Goal: Information Seeking & Learning: Learn about a topic

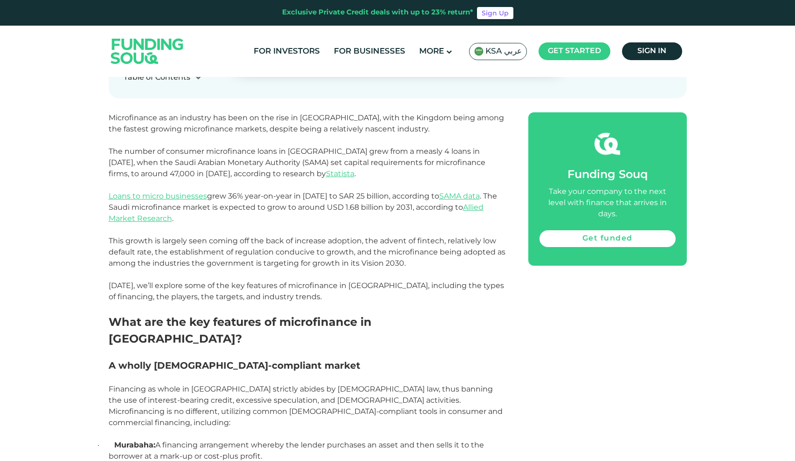
scroll to position [523, 0]
click at [156, 216] on span "Allied Market Research" at bounding box center [296, 212] width 375 height 20
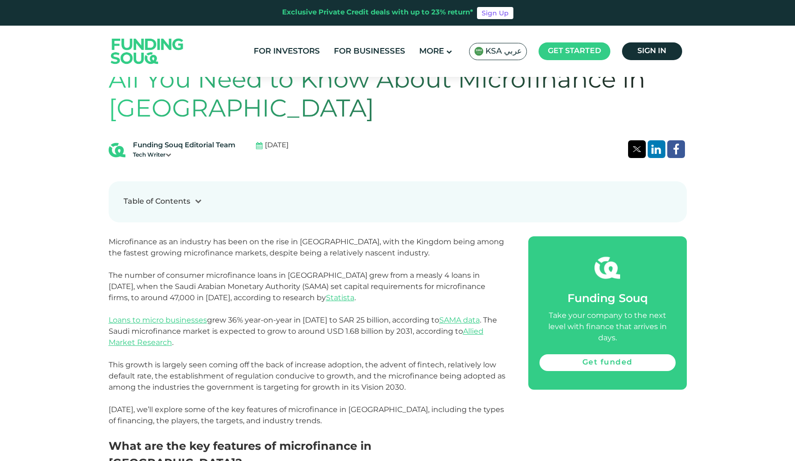
scroll to position [405, 0]
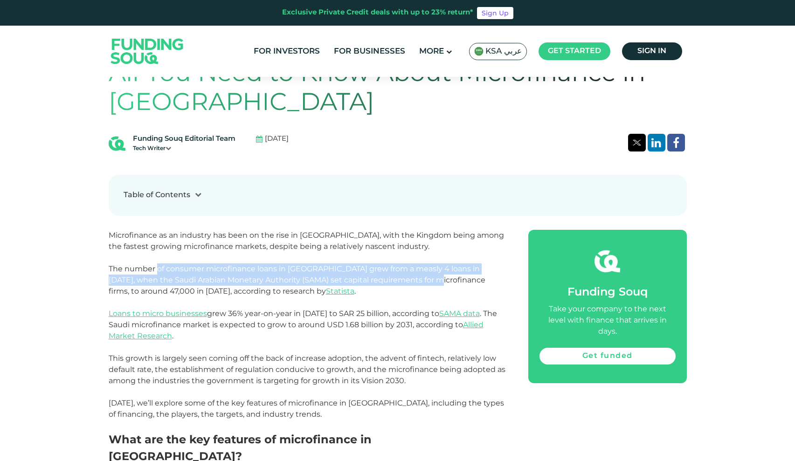
drag, startPoint x: 159, startPoint y: 268, endPoint x: 407, endPoint y: 277, distance: 249.1
click at [407, 277] on span "The number of consumer microfinance loans in [GEOGRAPHIC_DATA] grew from a meas…" at bounding box center [297, 279] width 377 height 31
click at [326, 291] on span "Statista" at bounding box center [340, 291] width 28 height 9
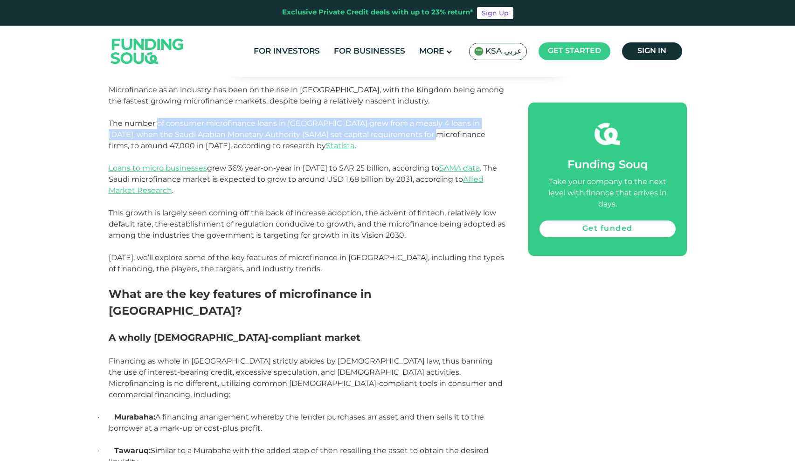
scroll to position [551, 0]
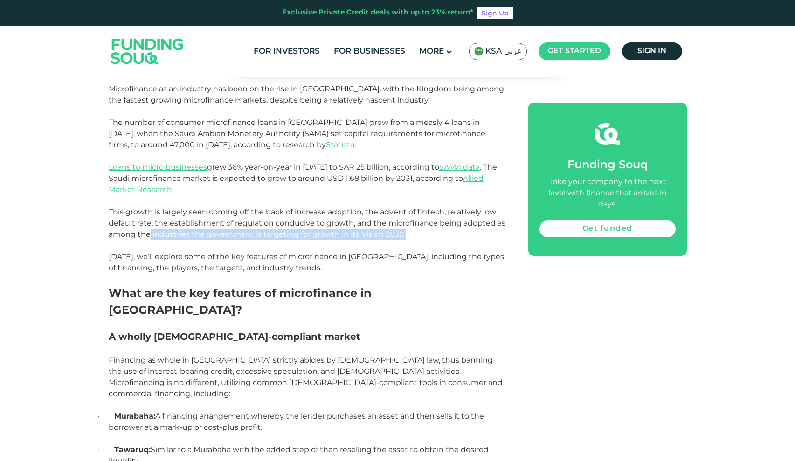
drag, startPoint x: 151, startPoint y: 233, endPoint x: 451, endPoint y: 233, distance: 300.7
click at [451, 233] on p "This growth is largely seen coming off the back of increase adoption, the adven…" at bounding box center [308, 224] width 399 height 34
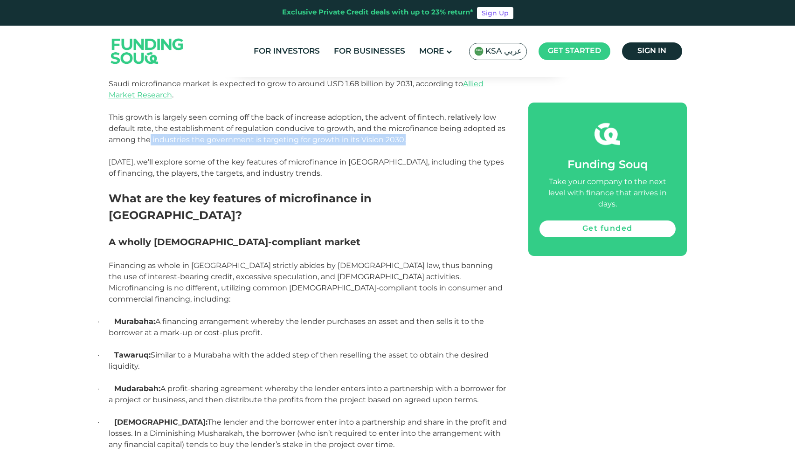
scroll to position [652, 0]
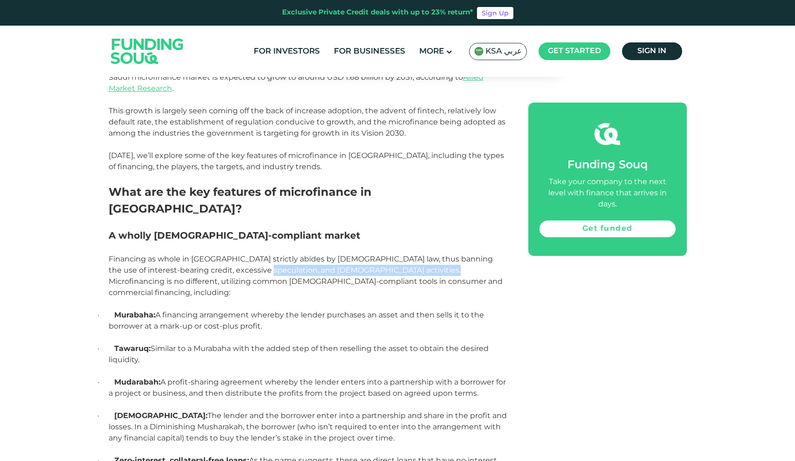
drag, startPoint x: 231, startPoint y: 248, endPoint x: 397, endPoint y: 252, distance: 165.5
click at [397, 255] on span "Financing as whole in [GEOGRAPHIC_DATA] strictly abides by [DEMOGRAPHIC_DATA] l…" at bounding box center [306, 276] width 394 height 42
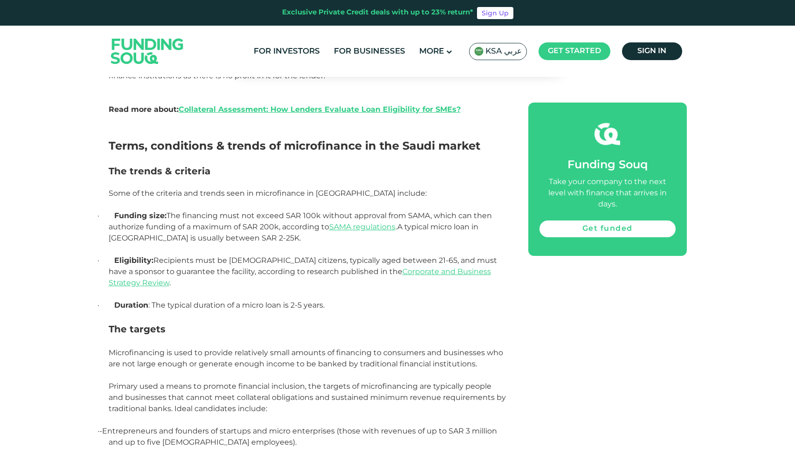
scroll to position [1060, 0]
drag, startPoint x: 192, startPoint y: 264, endPoint x: 358, endPoint y: 274, distance: 166.2
click at [360, 299] on p "· Duration : The typical duration of a micro loan is 2-5 years." at bounding box center [308, 304] width 399 height 11
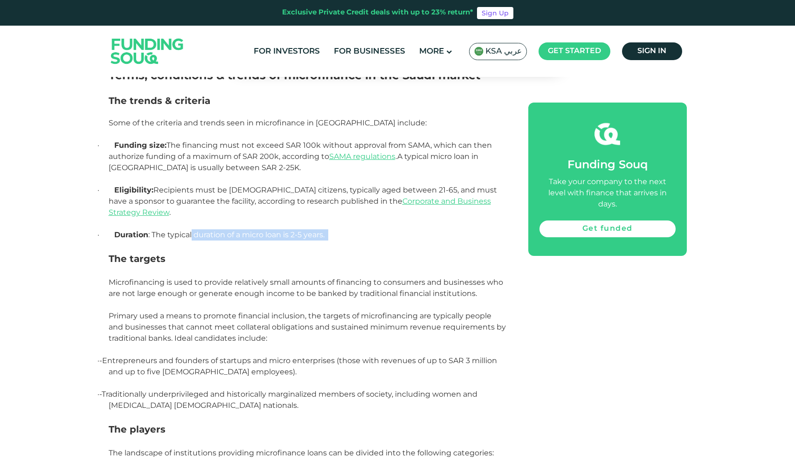
scroll to position [1064, 0]
